Goal: Participate in discussion: Engage in conversation with other users on a specific topic

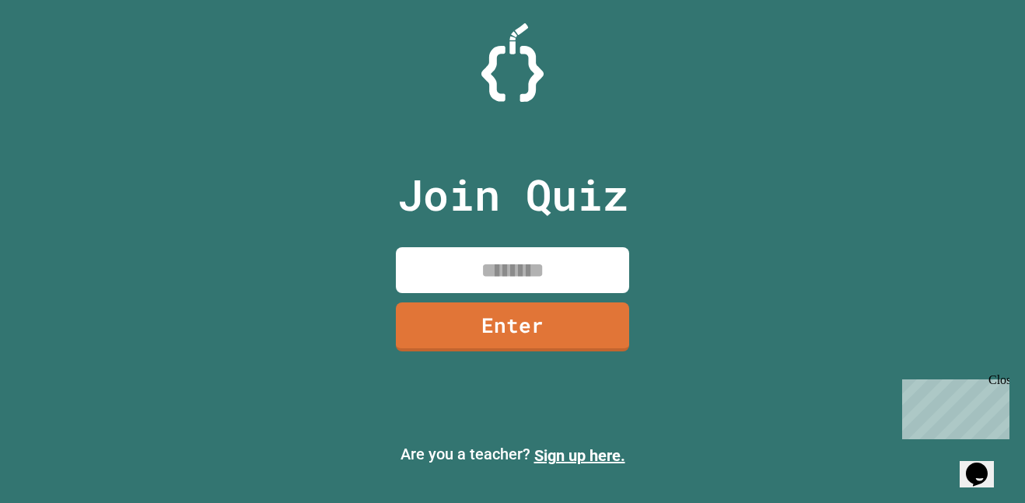
click at [540, 273] on input at bounding box center [512, 270] width 233 height 46
type input "********"
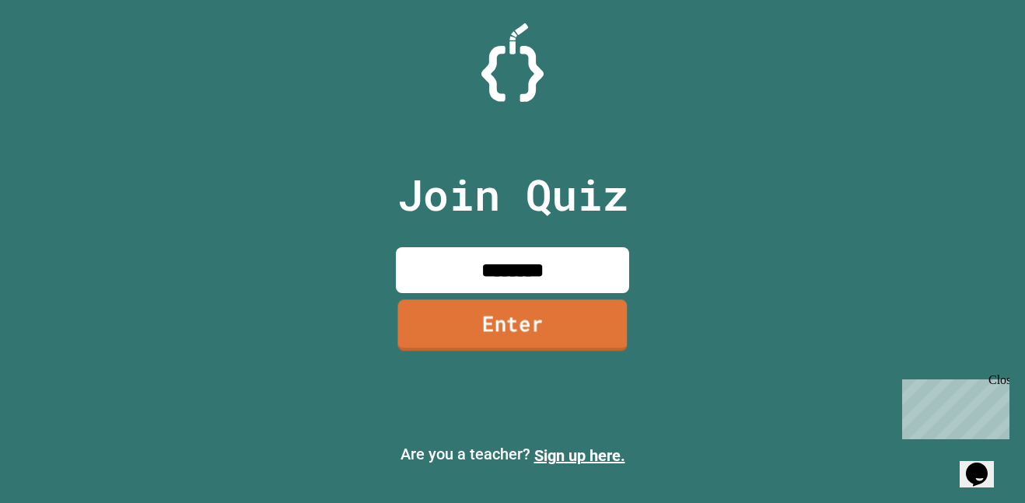
click at [474, 338] on link "Enter" at bounding box center [513, 325] width 230 height 51
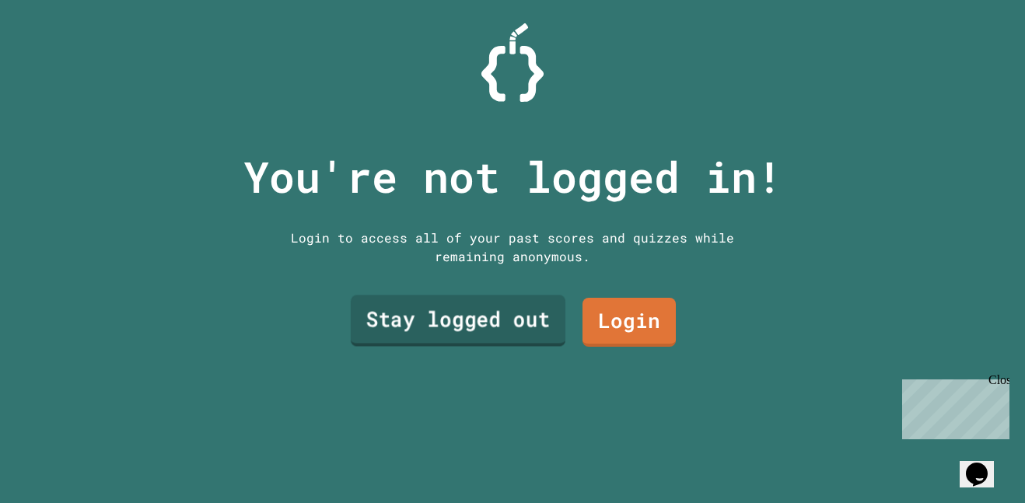
click at [487, 328] on link "Stay logged out" at bounding box center [458, 321] width 215 height 51
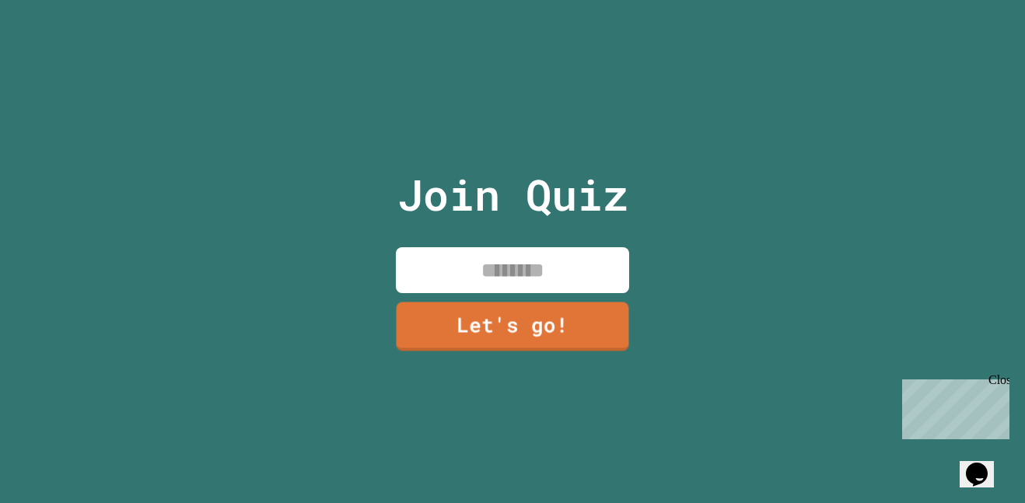
click at [504, 264] on input at bounding box center [512, 270] width 233 height 46
type input "********"
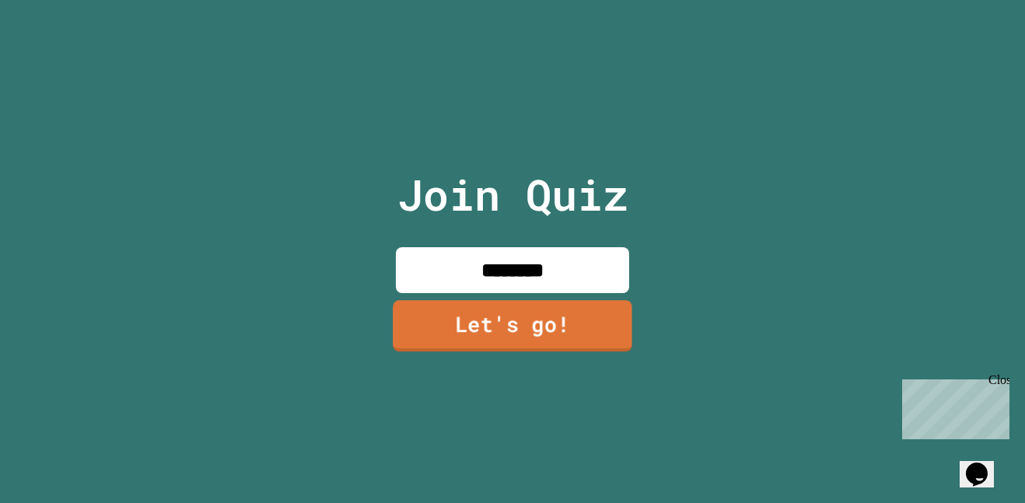
click at [497, 317] on link "Let's go!" at bounding box center [513, 325] width 240 height 51
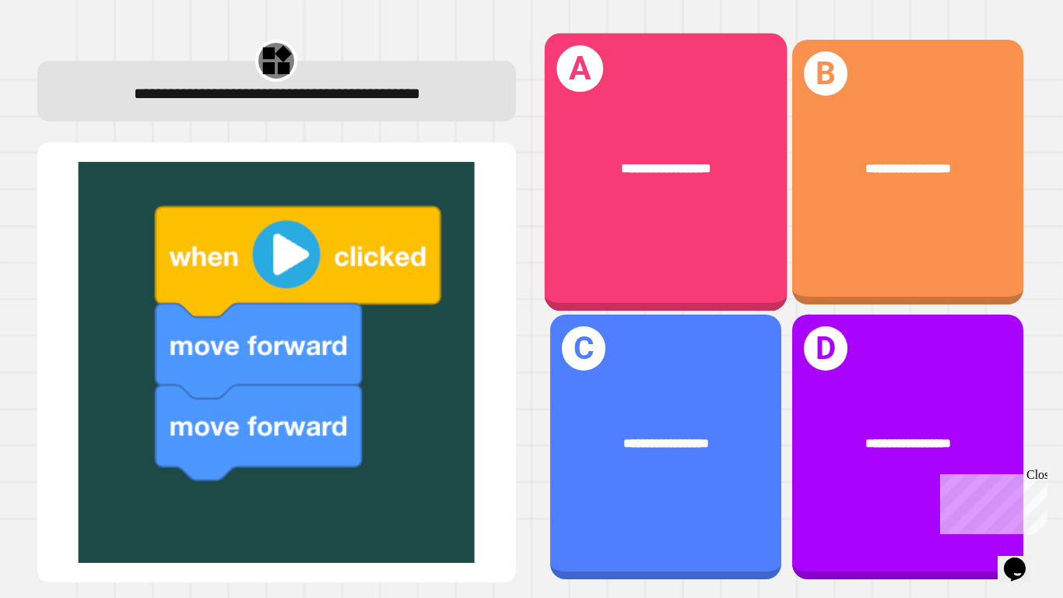
click at [686, 226] on div "**********" at bounding box center [665, 172] width 243 height 278
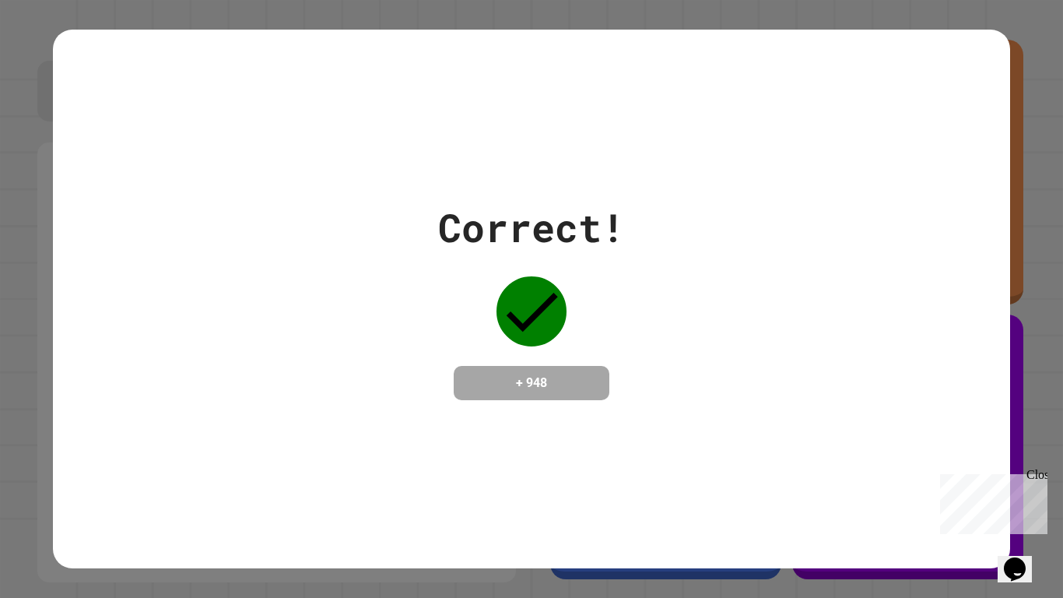
click at [681, 345] on div "Correct! + 948" at bounding box center [531, 299] width 956 height 202
click at [549, 305] on icon at bounding box center [531, 311] width 70 height 70
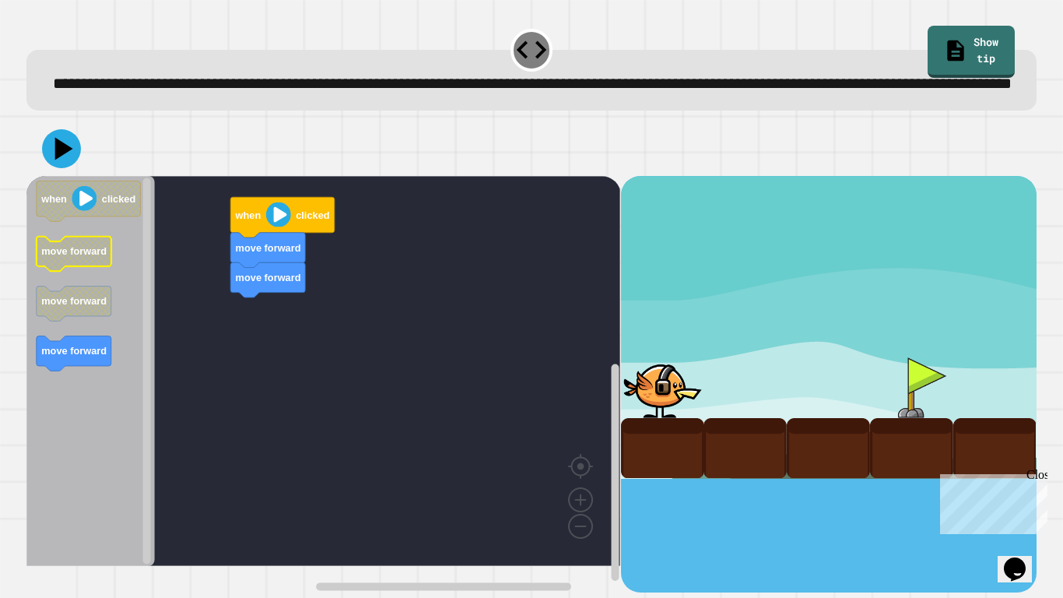
click at [70, 268] on icon "Blockly Workspace" at bounding box center [74, 254] width 75 height 35
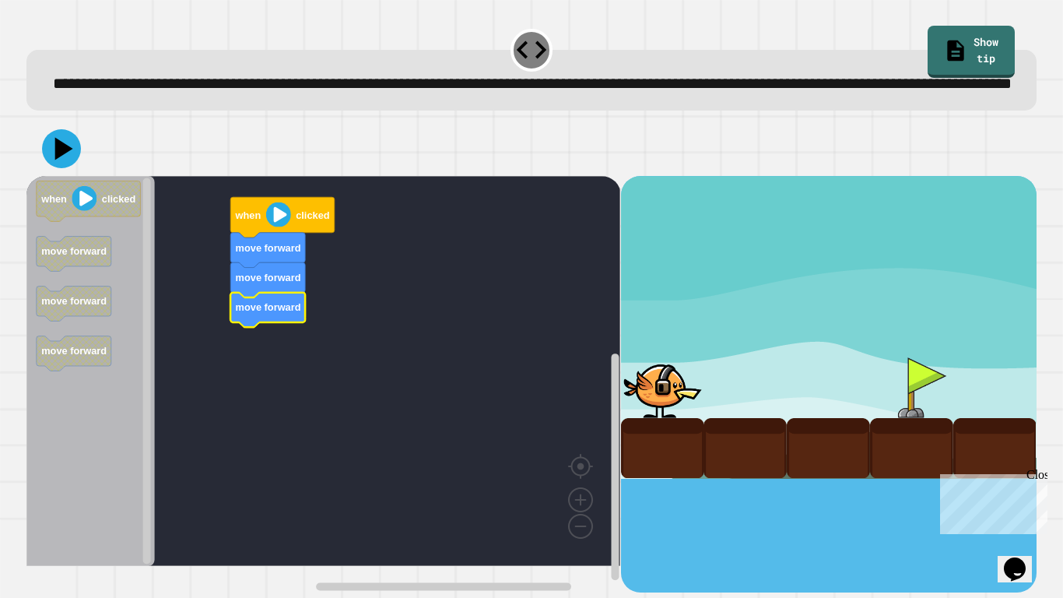
click at [279, 227] on image "Blockly Workspace" at bounding box center [278, 214] width 25 height 25
click at [890, 402] on div at bounding box center [911, 387] width 83 height 61
click at [917, 416] on div at bounding box center [911, 387] width 83 height 61
click at [668, 408] on div at bounding box center [662, 387] width 83 height 61
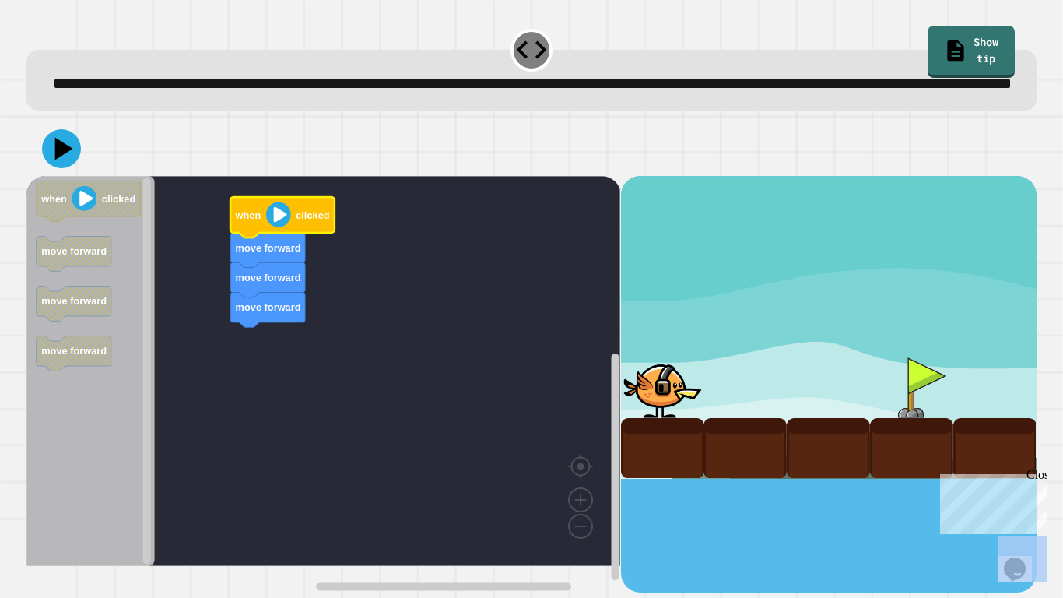
click at [668, 408] on div at bounding box center [662, 387] width 83 height 61
click at [274, 227] on image "Blockly Workspace" at bounding box center [278, 214] width 25 height 25
click at [658, 408] on div at bounding box center [662, 387] width 83 height 61
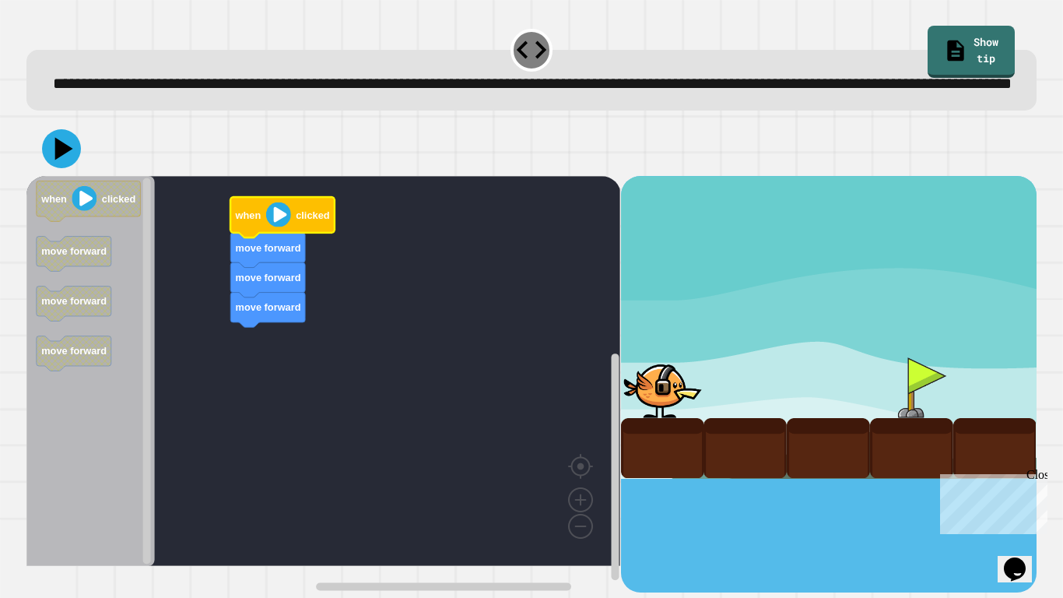
click at [662, 418] on div at bounding box center [662, 387] width 83 height 61
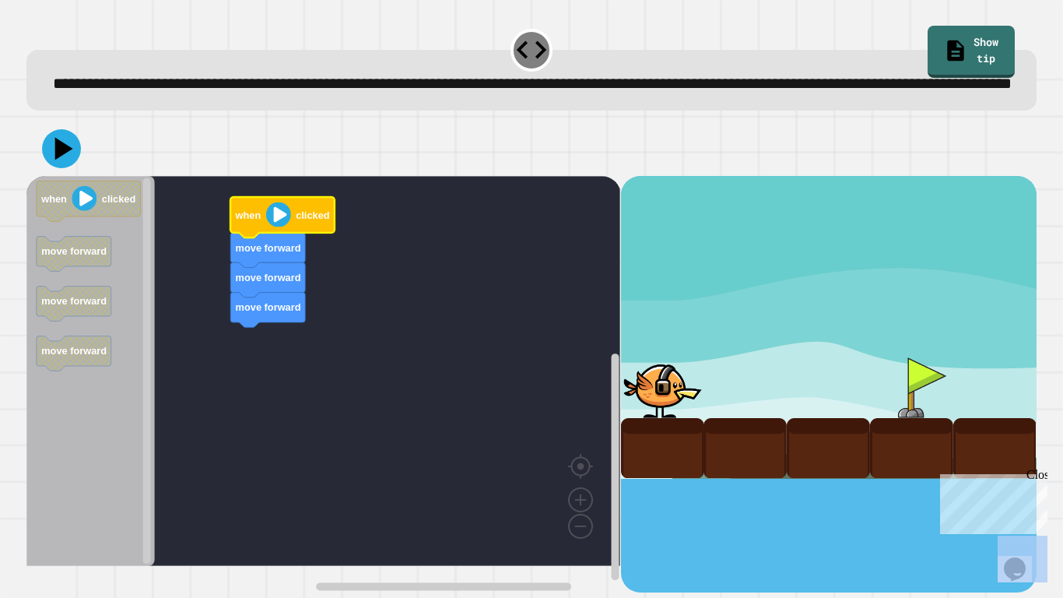
click at [662, 418] on div at bounding box center [662, 387] width 83 height 61
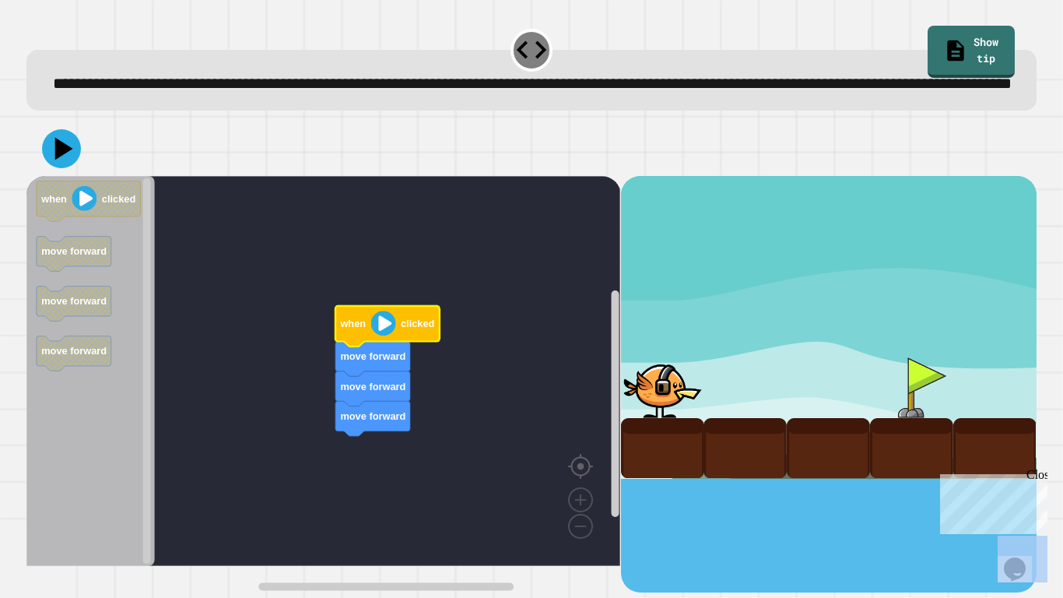
click at [573, 478] on image "Blockly Workspace" at bounding box center [605, 430] width 75 height 96
click at [579, 478] on image "Blockly Workspace" at bounding box center [605, 430] width 75 height 96
click at [670, 408] on div at bounding box center [662, 387] width 83 height 61
click at [926, 398] on div at bounding box center [911, 387] width 83 height 61
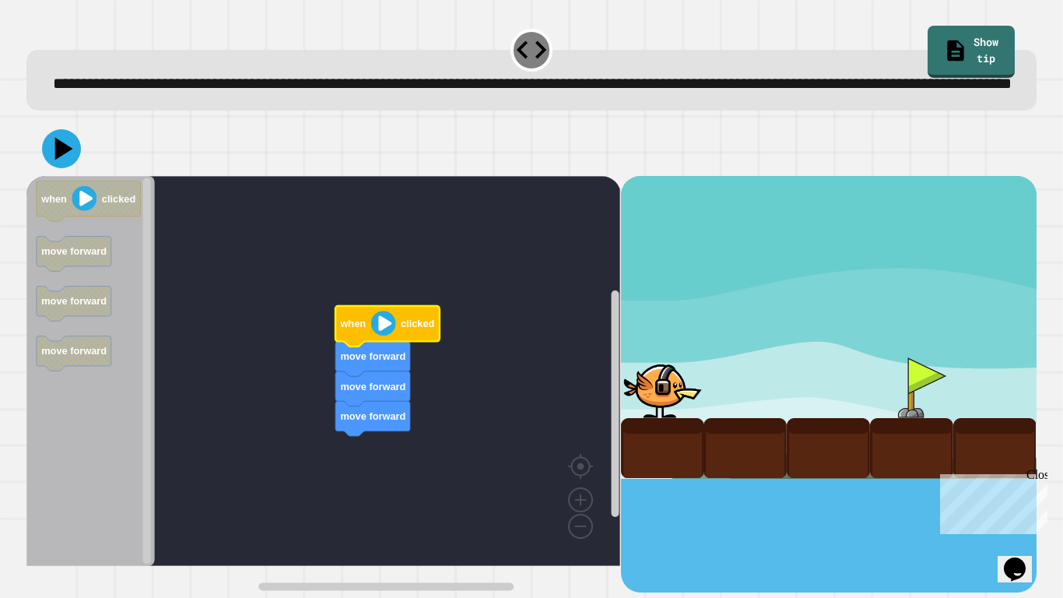
click at [924, 401] on div at bounding box center [911, 387] width 83 height 61
click at [65, 163] on icon at bounding box center [65, 148] width 22 height 27
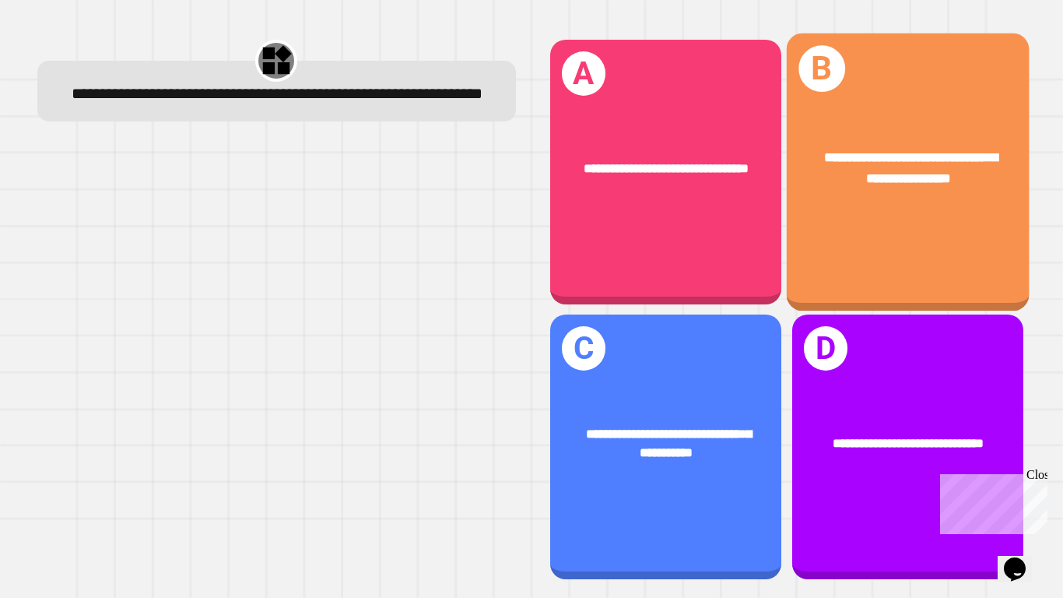
click at [920, 202] on div "**********" at bounding box center [907, 168] width 243 height 94
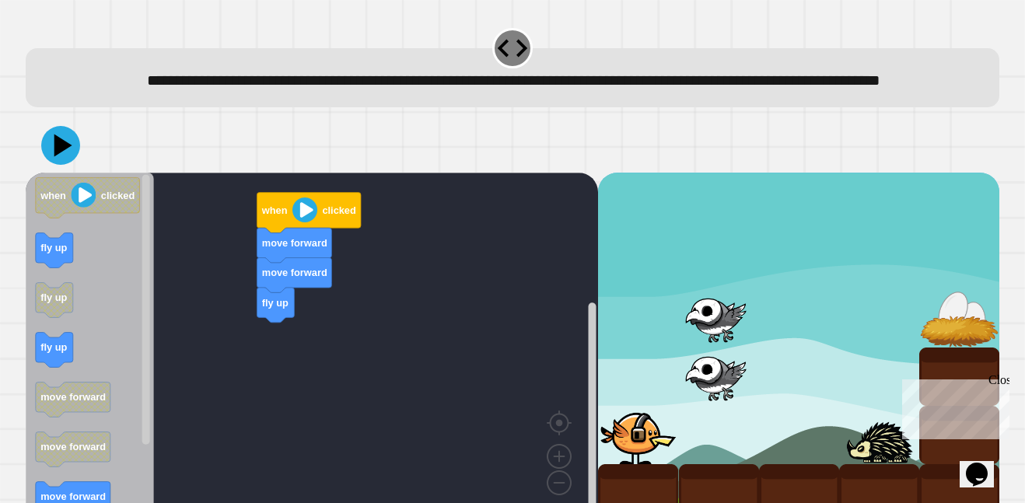
scroll to position [51, 0]
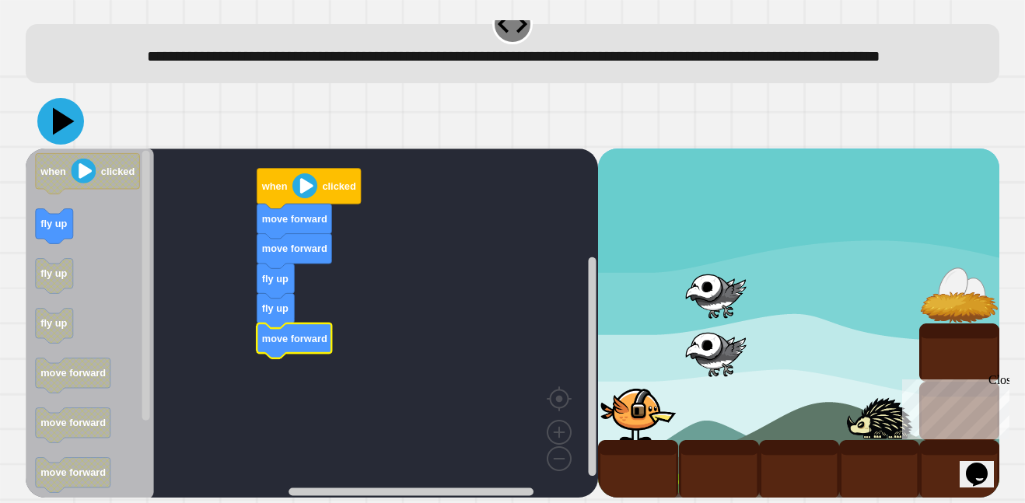
click at [59, 120] on icon at bounding box center [64, 120] width 22 height 27
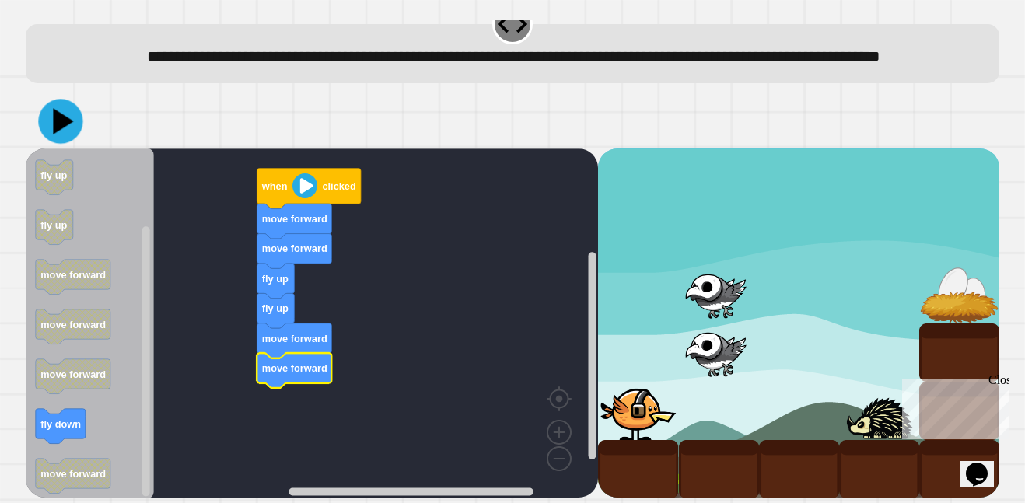
click at [64, 128] on icon at bounding box center [60, 121] width 44 height 44
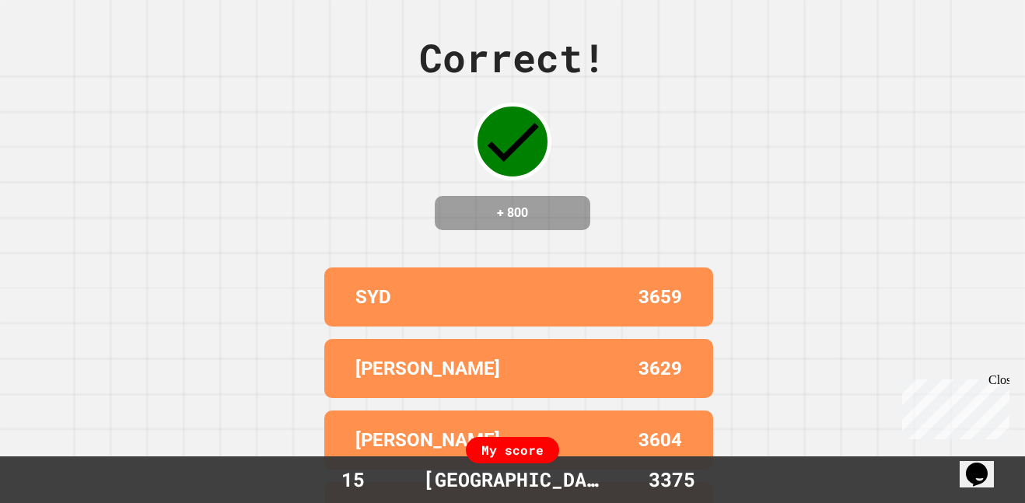
scroll to position [0, 0]
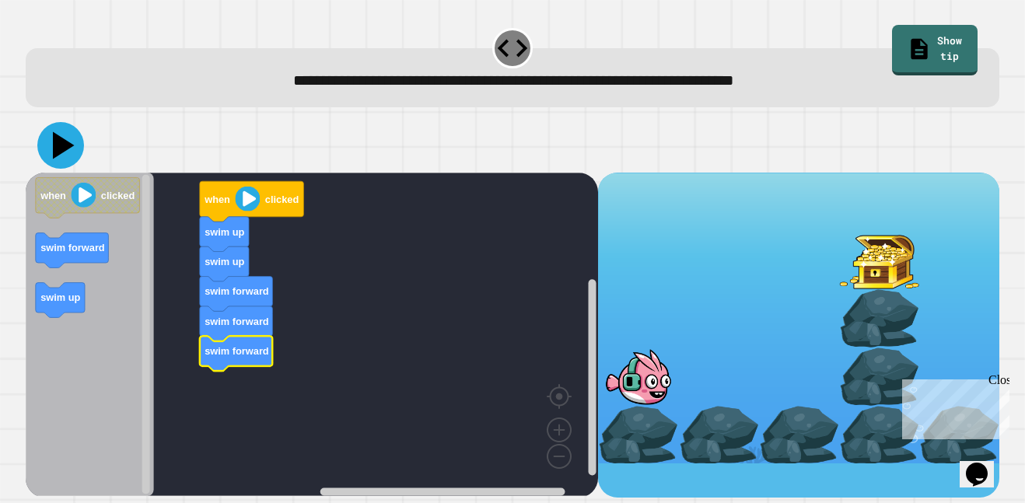
click at [64, 153] on icon at bounding box center [60, 145] width 47 height 47
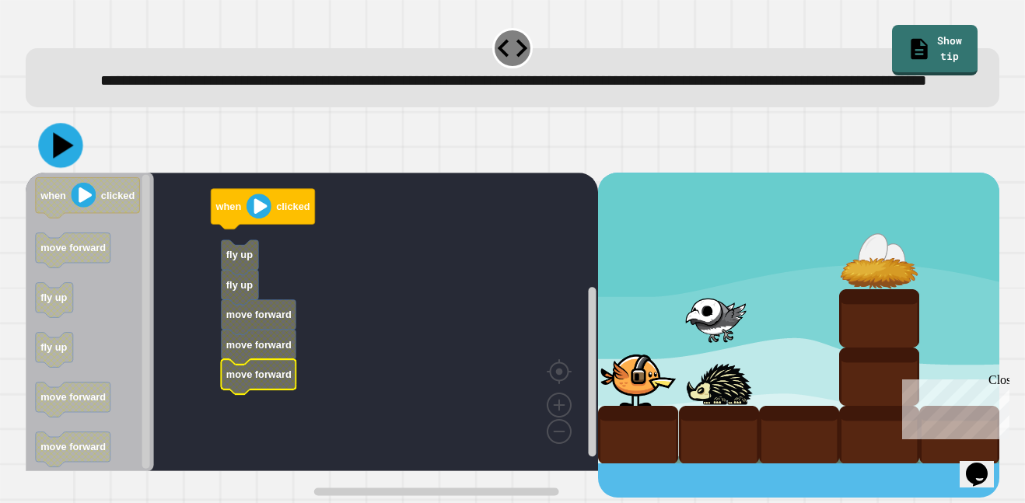
click at [68, 167] on icon at bounding box center [60, 145] width 44 height 44
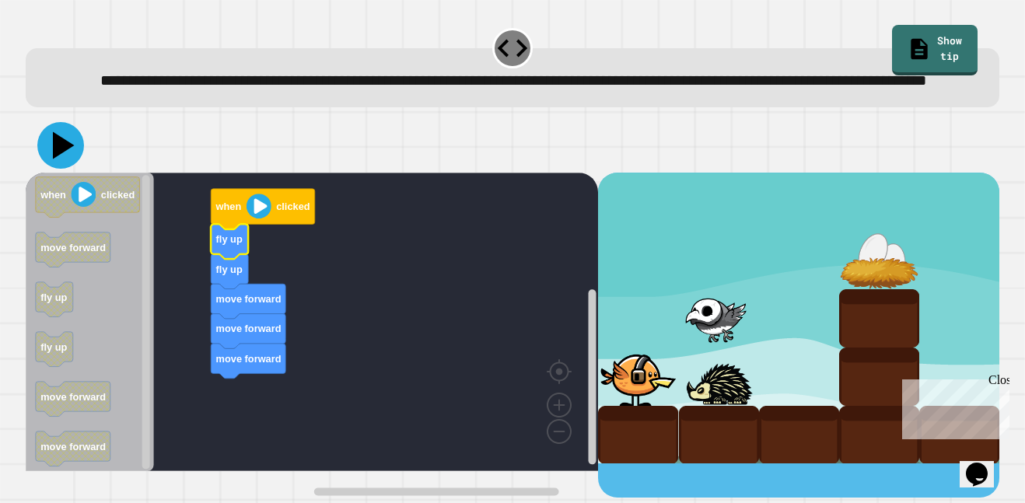
click at [56, 159] on icon at bounding box center [64, 144] width 22 height 27
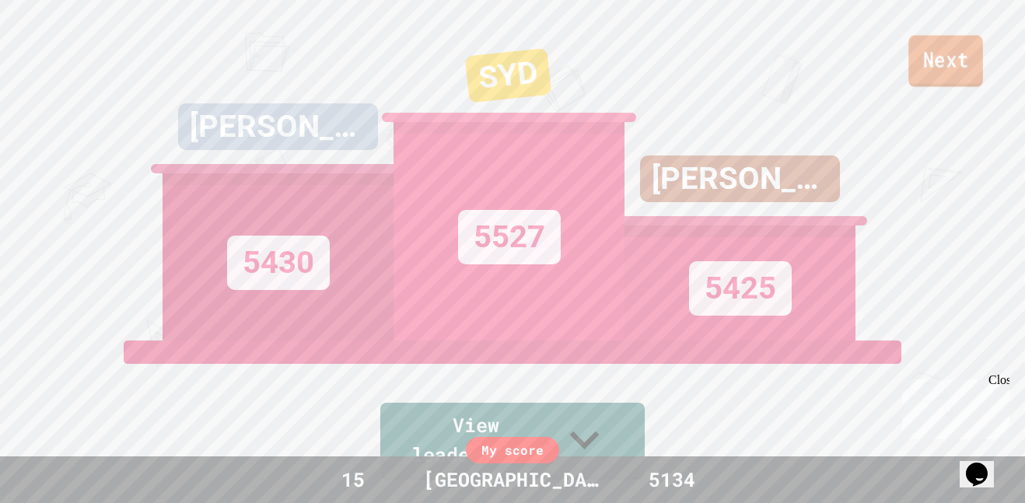
click at [959, 63] on link "Next" at bounding box center [946, 61] width 74 height 51
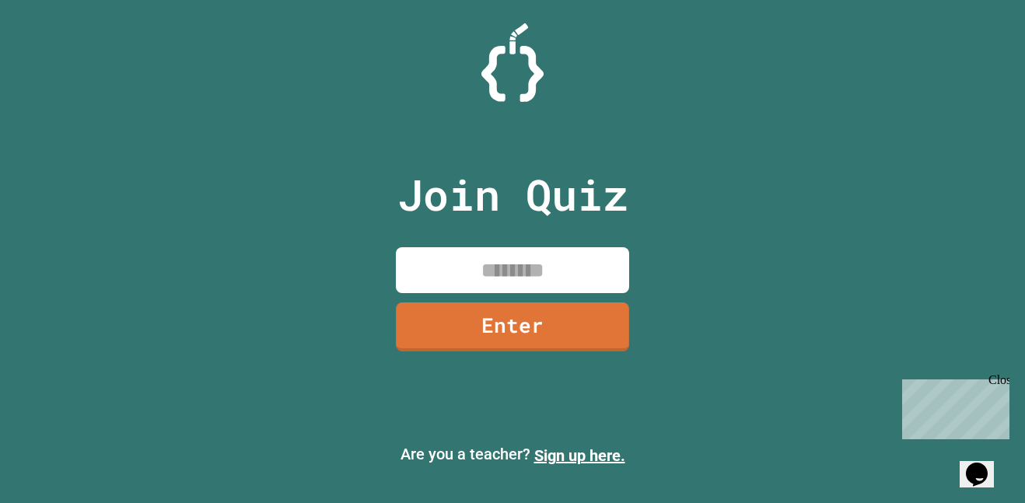
click at [500, 275] on input at bounding box center [512, 270] width 233 height 46
